Goal: Check status: Check status

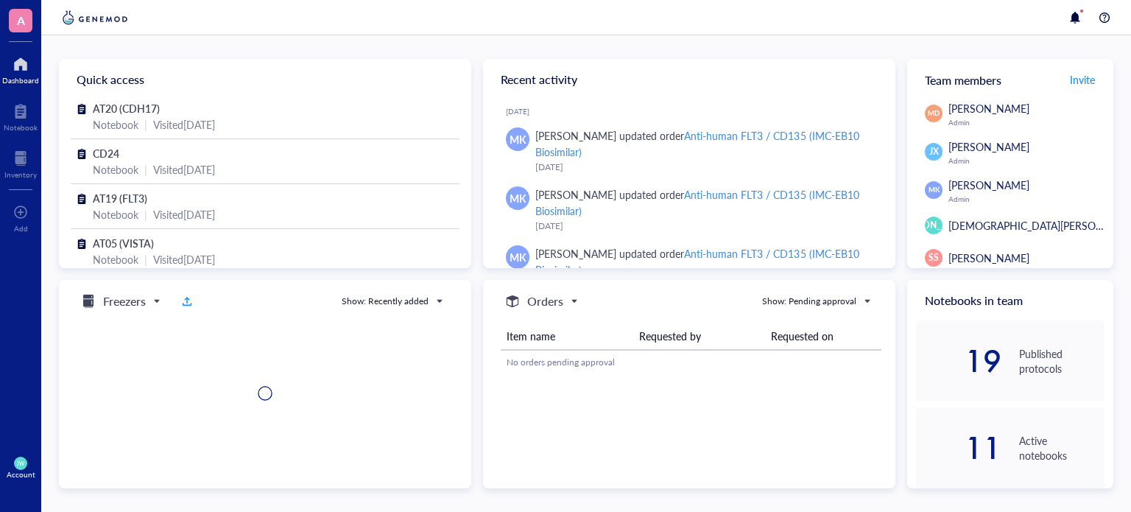
click at [526, 417] on div "Item name Requested by Requested on No orders pending approval" at bounding box center [691, 394] width 381 height 166
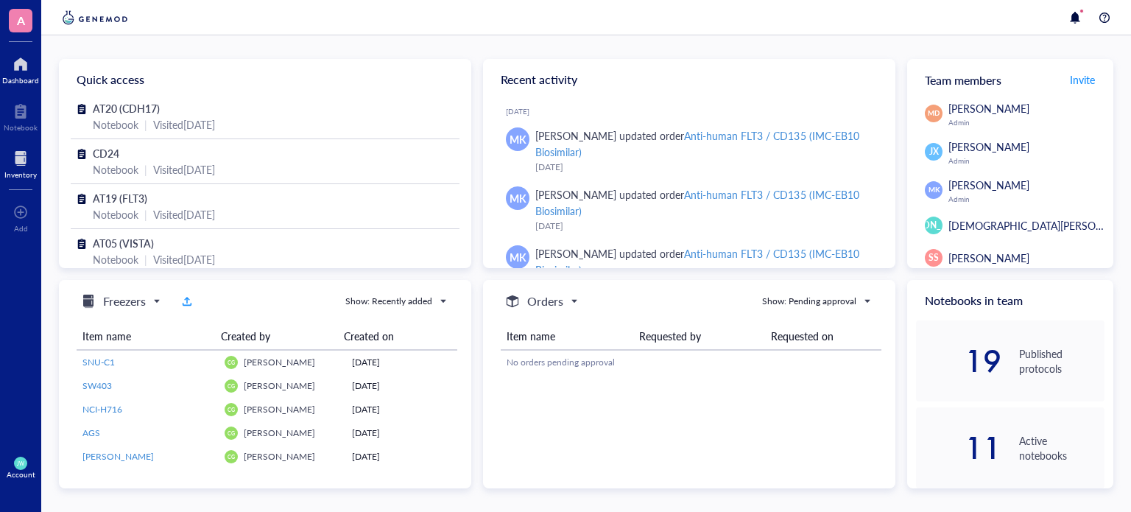
click at [13, 170] on div "Inventory" at bounding box center [20, 174] width 32 height 9
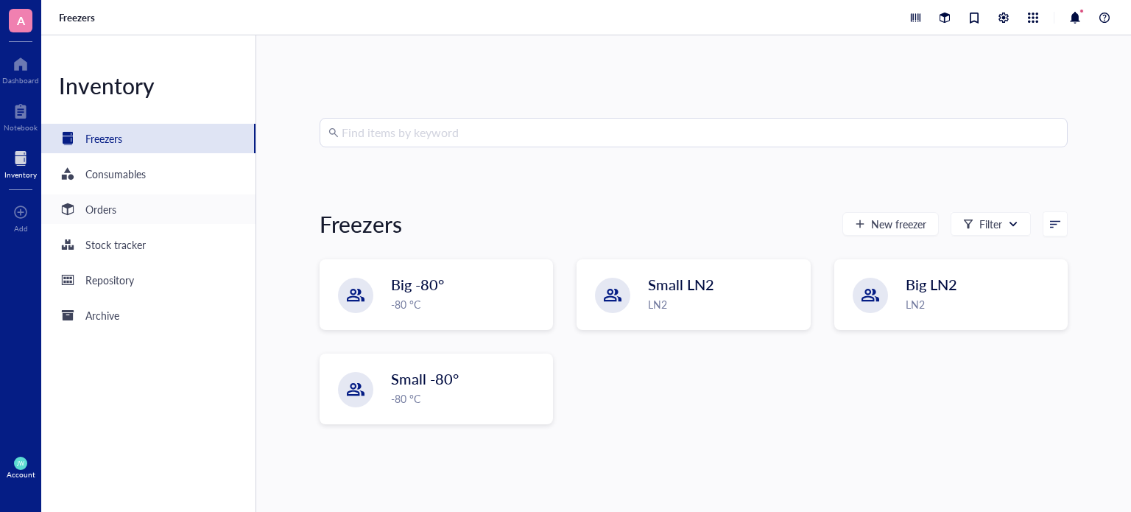
click at [194, 211] on div "Orders" at bounding box center [148, 208] width 214 height 29
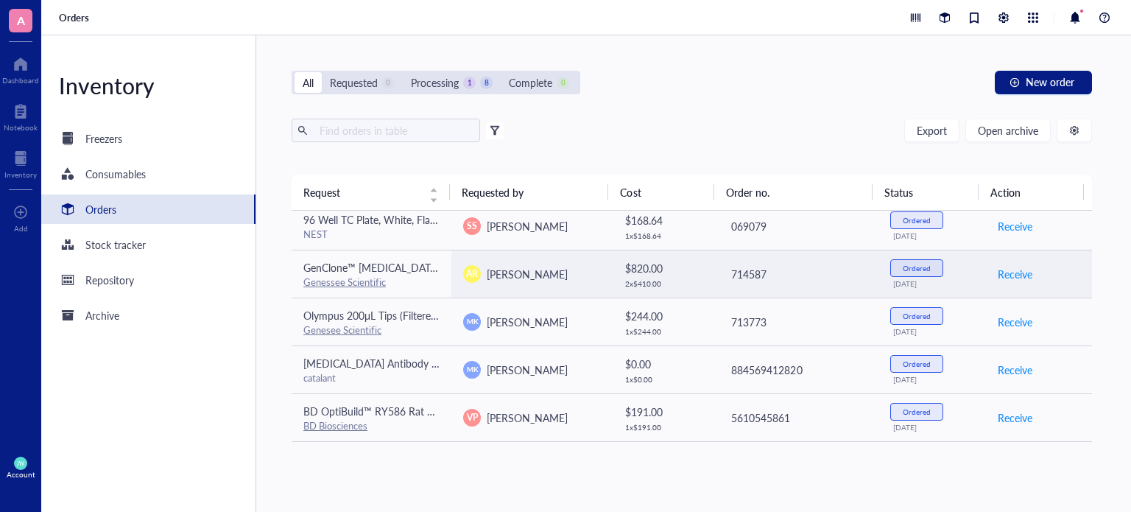
scroll to position [196, 0]
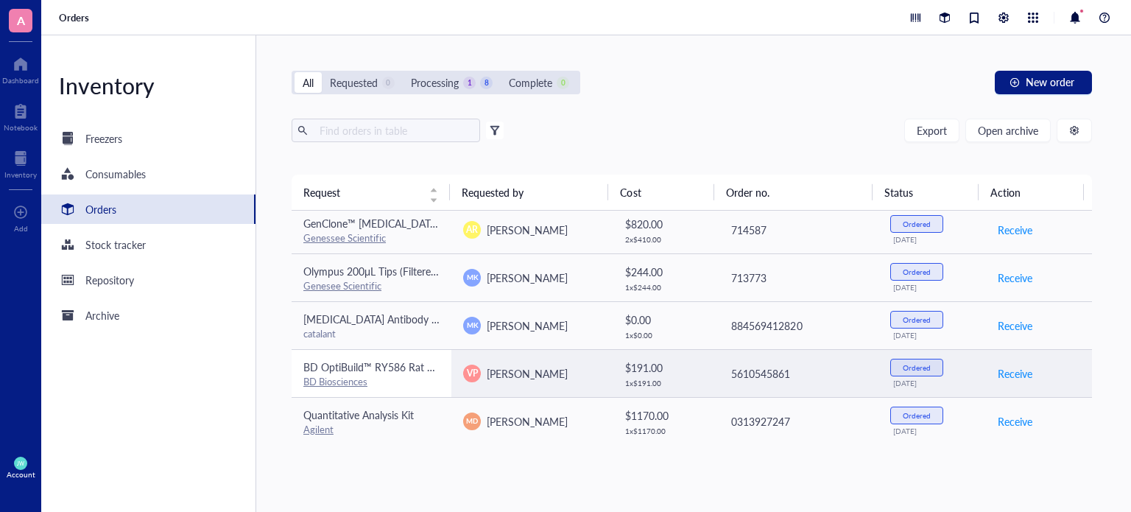
click at [436, 375] on div "BD Biosciences" at bounding box center [371, 381] width 136 height 13
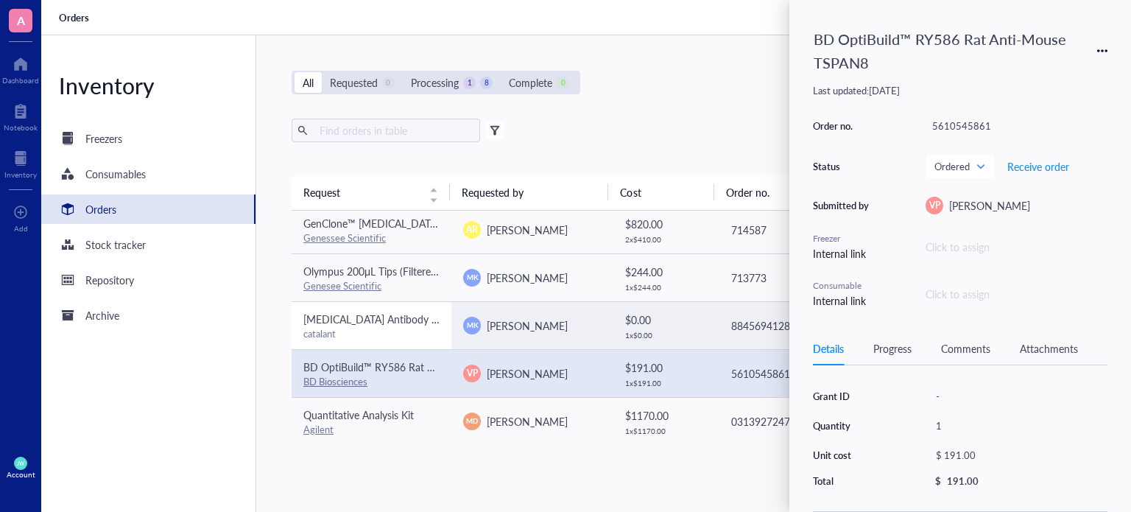
click at [403, 305] on td "[MEDICAL_DATA] Antibody (catalant) catalant" at bounding box center [372, 325] width 160 height 48
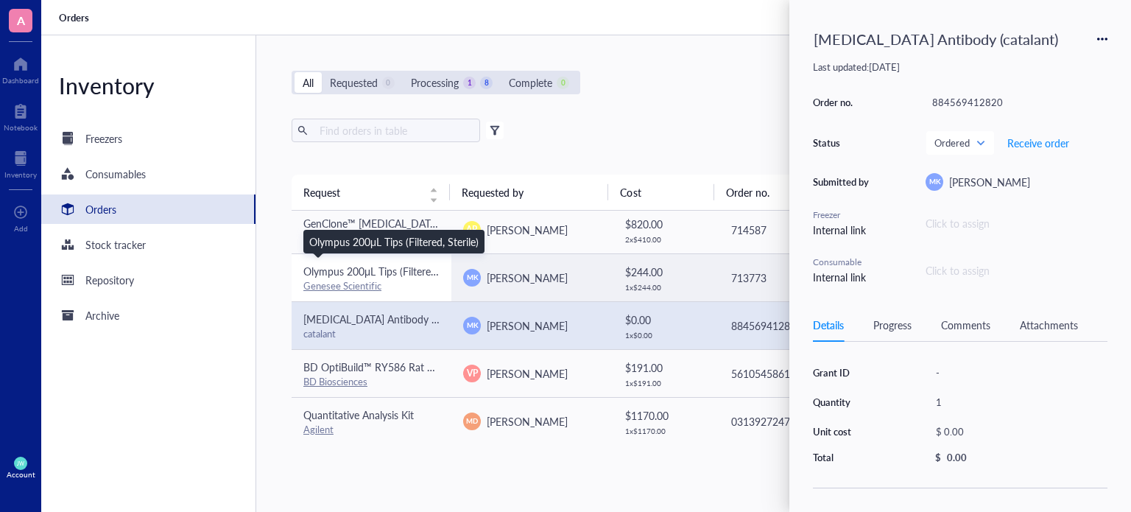
click at [395, 273] on span "Olympus 200μL Tips (Filtered, Sterile)" at bounding box center [387, 271] width 169 height 15
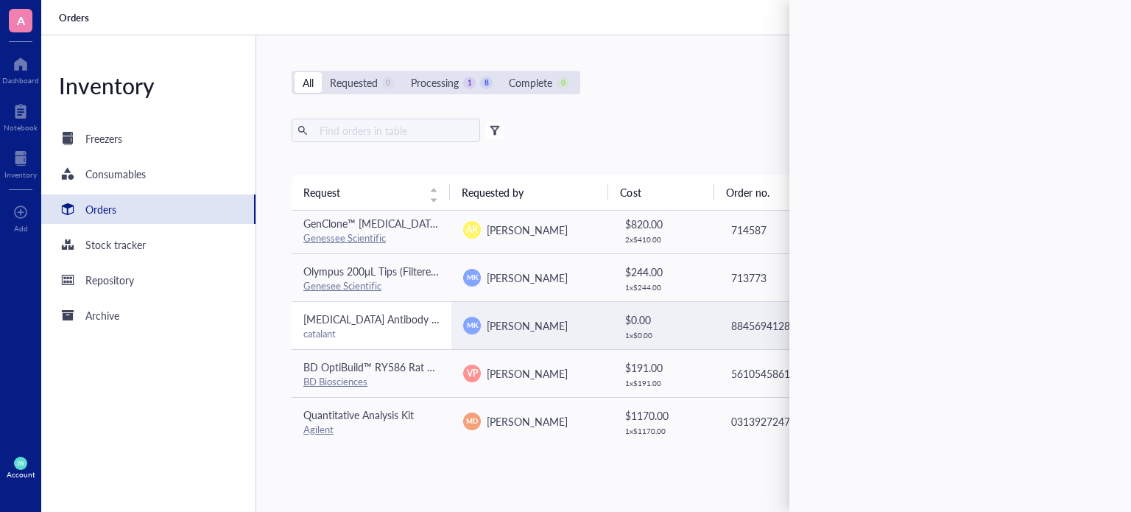
click at [396, 315] on span "[MEDICAL_DATA] Antibody (catalant)" at bounding box center [388, 318] width 170 height 15
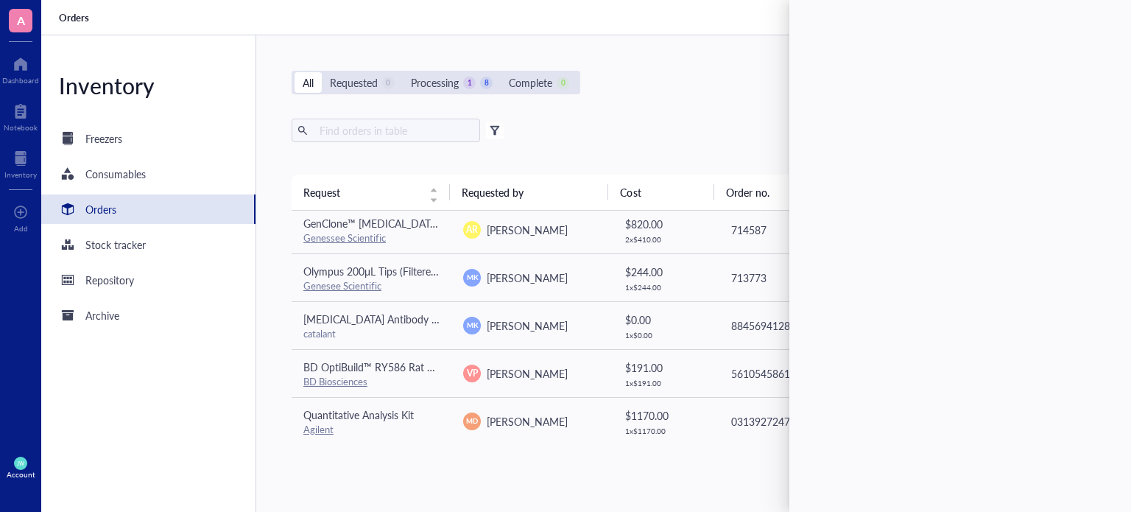
click at [620, 99] on div "All Requested 0 Processing 1 8 Complete 0 New order Export Open archive Filter …" at bounding box center [691, 273] width 871 height 476
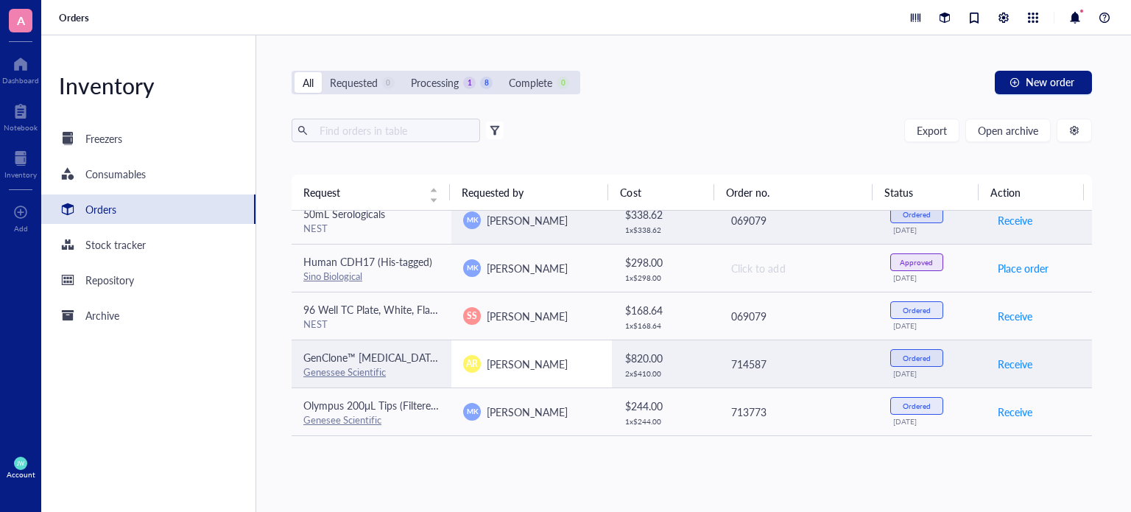
scroll to position [0, 0]
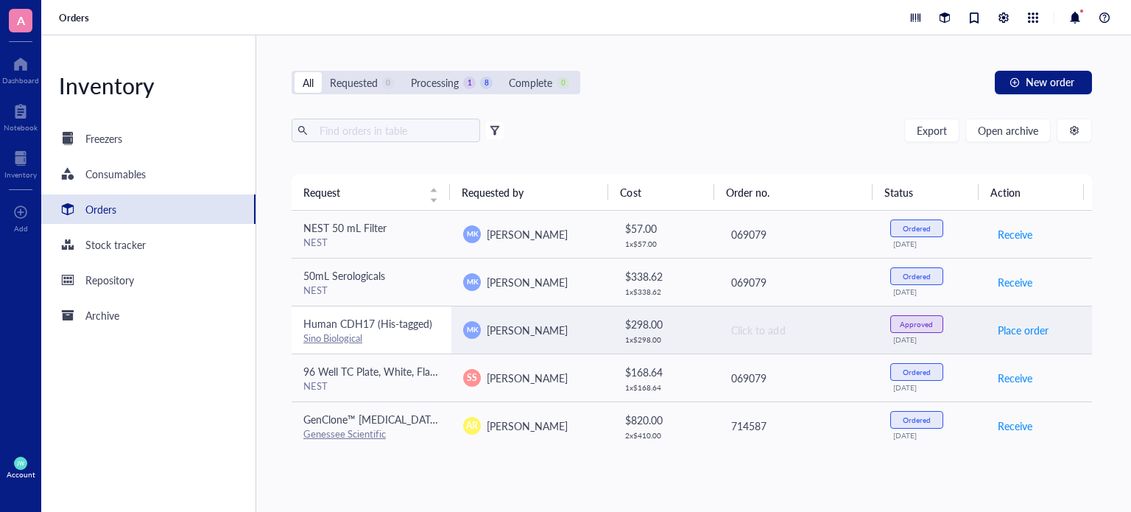
click at [415, 320] on span "Human CDH17 (His-tagged)" at bounding box center [367, 323] width 129 height 15
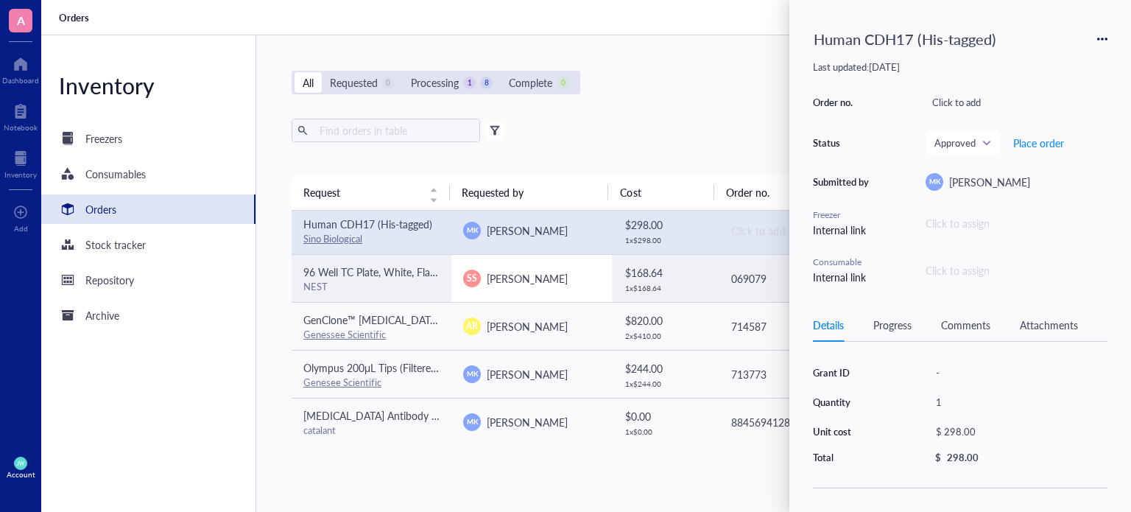
scroll to position [100, 0]
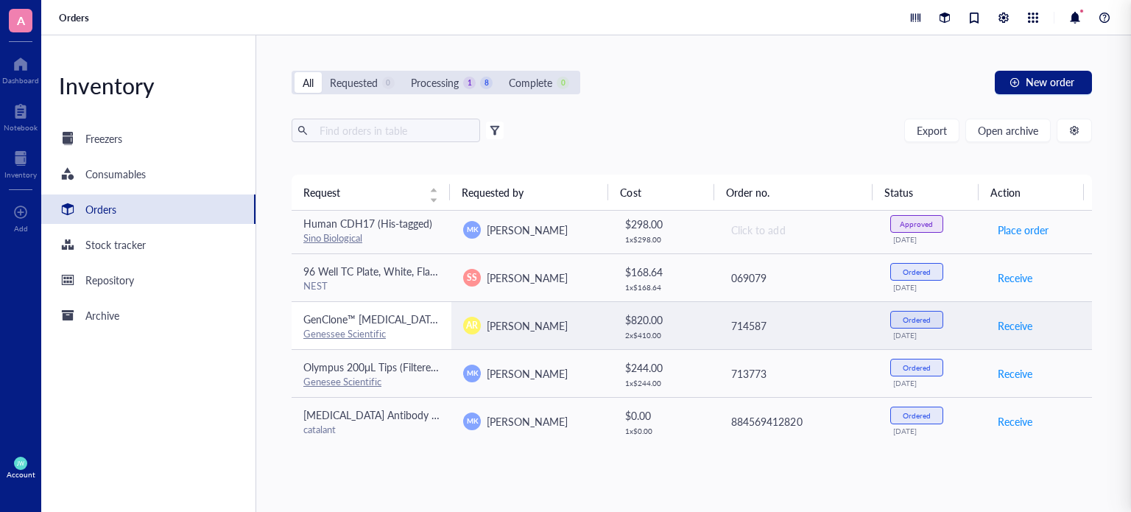
click at [407, 303] on td "GenClone™ [MEDICAL_DATA], 100% U.S. Origin, Heat Inactivated, 500 mL/Unit Genes…" at bounding box center [372, 325] width 160 height 48
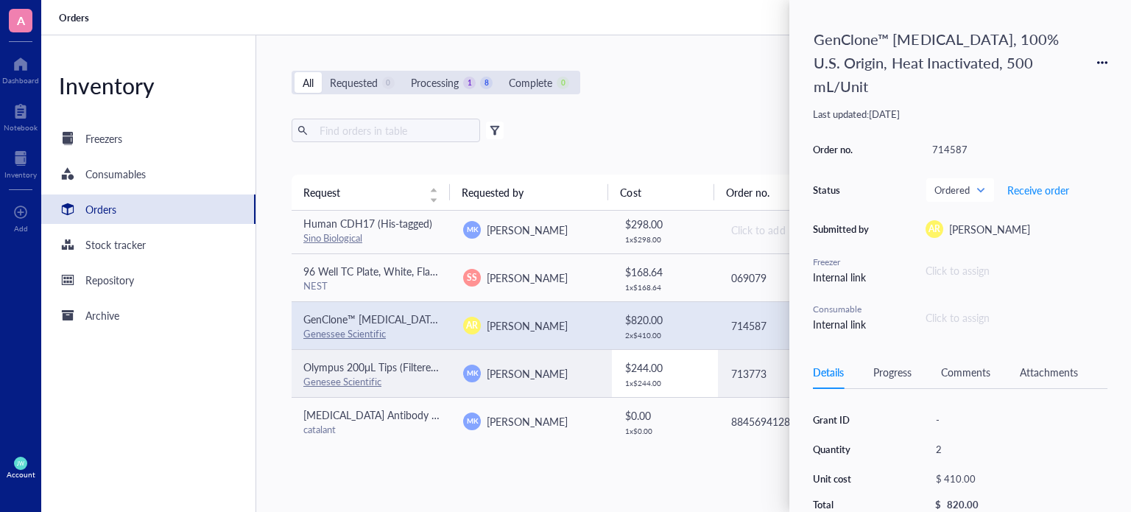
scroll to position [0, 0]
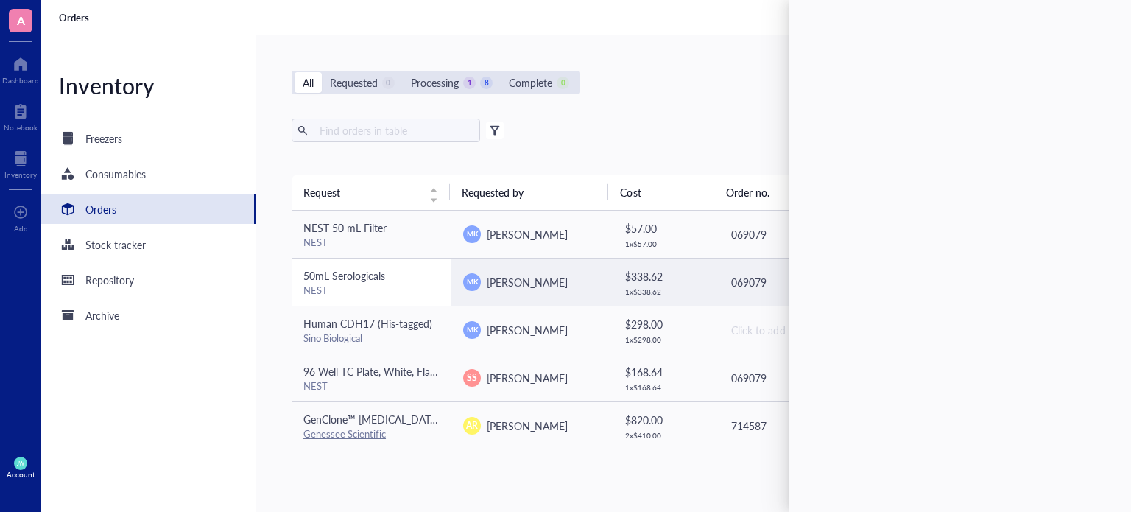
click at [400, 273] on div "50mL Serologicals" at bounding box center [371, 275] width 136 height 16
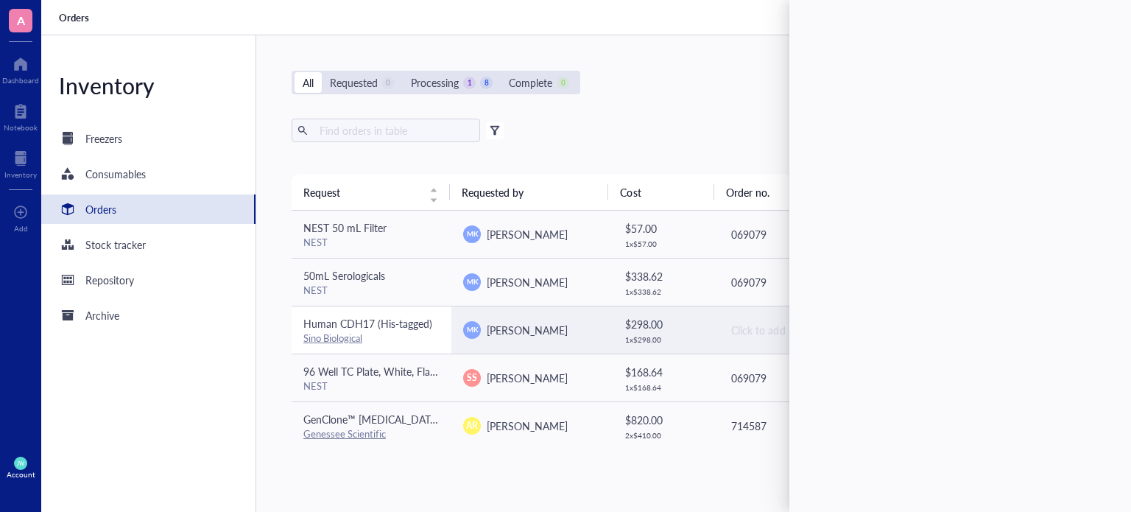
click at [428, 320] on span "Human CDH17 (His-tagged)" at bounding box center [367, 323] width 129 height 15
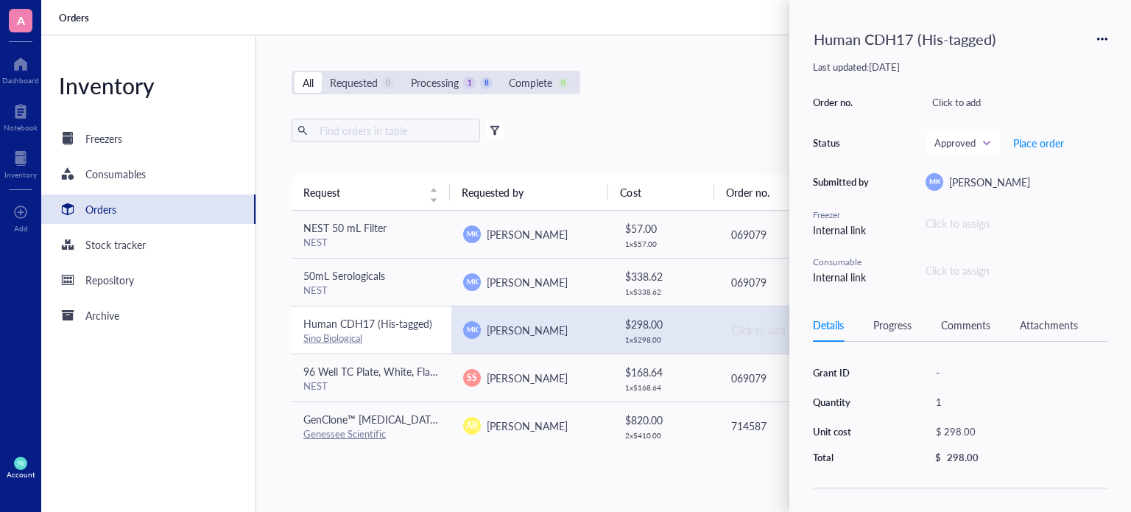
scroll to position [141, 0]
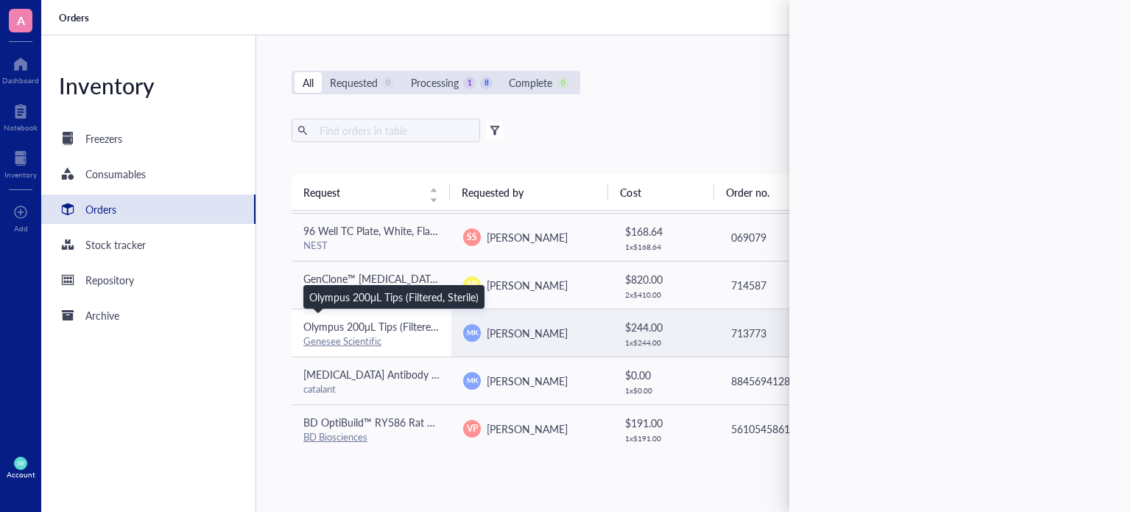
click at [417, 331] on span "Olympus 200μL Tips (Filtered, Sterile)" at bounding box center [387, 326] width 169 height 15
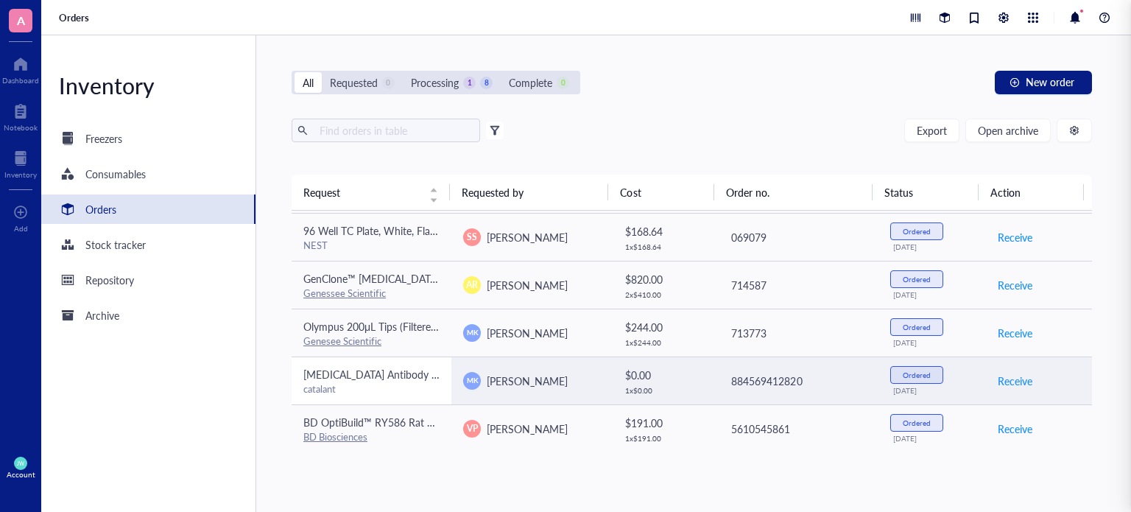
click at [417, 367] on span "[MEDICAL_DATA] Antibody (catalant)" at bounding box center [388, 374] width 170 height 15
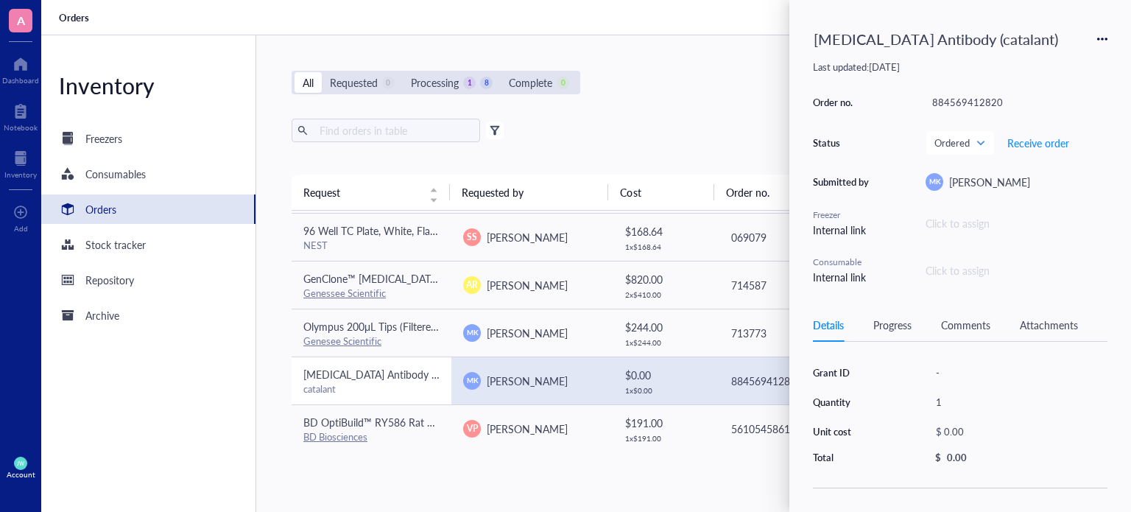
scroll to position [197, 0]
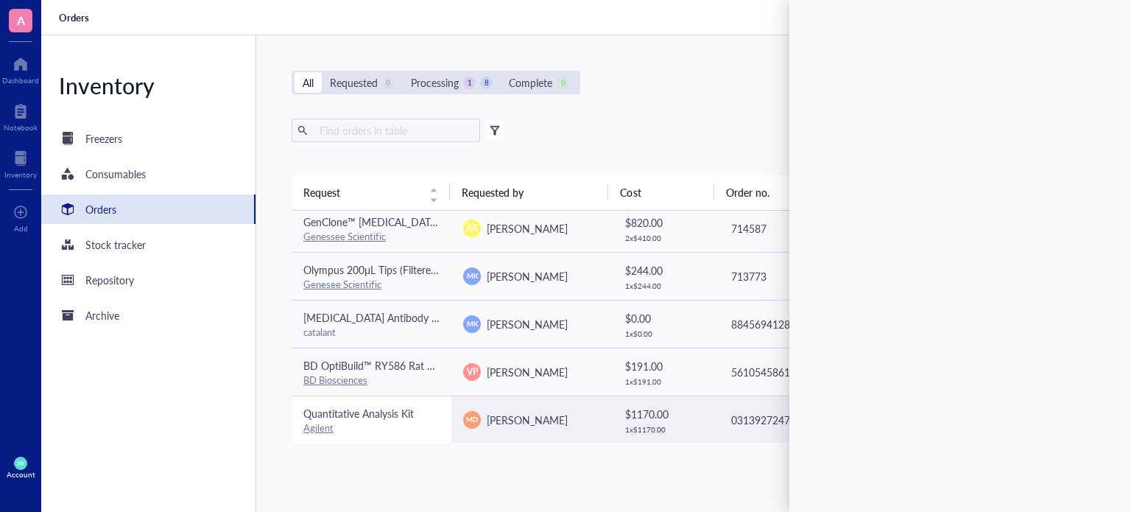
click at [395, 421] on div "Agilent" at bounding box center [371, 427] width 136 height 13
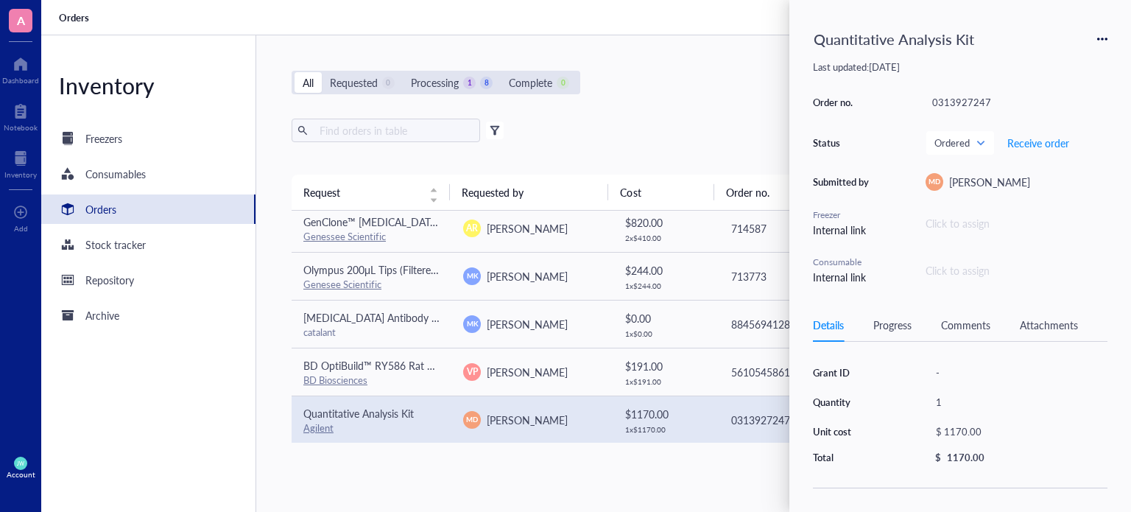
click at [680, 94] on div "All Requested 0 Processing 1 8 Complete 0 New order" at bounding box center [692, 83] width 800 height 24
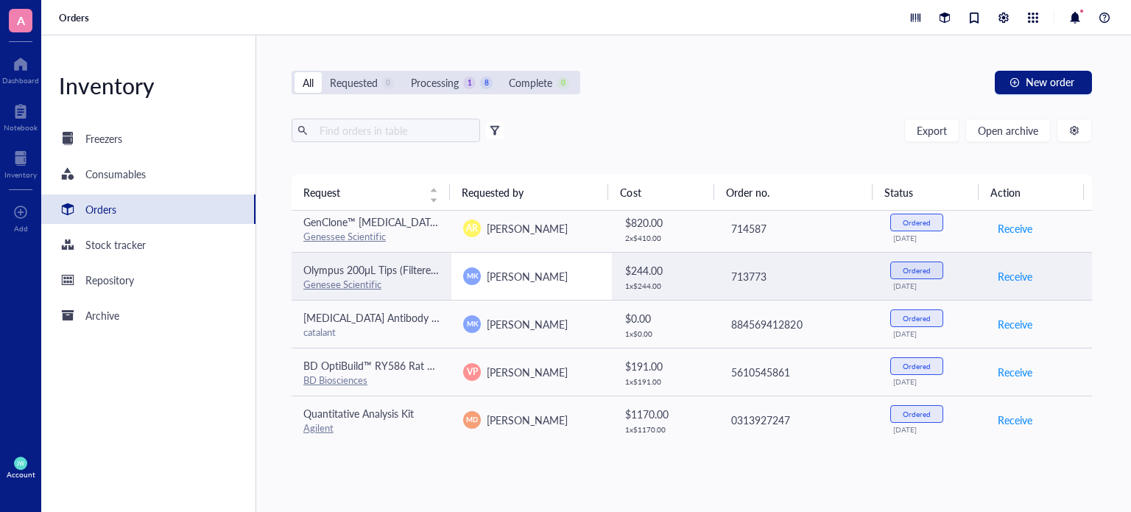
scroll to position [0, 0]
